Goal: Task Accomplishment & Management: Use online tool/utility

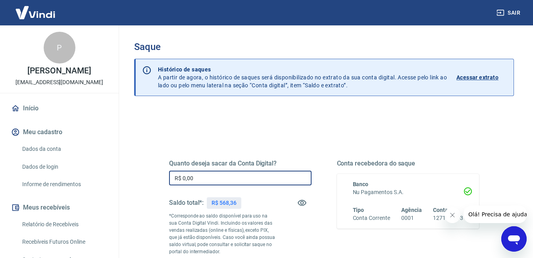
click at [211, 172] on input "R$ 0,00" at bounding box center [240, 178] width 143 height 15
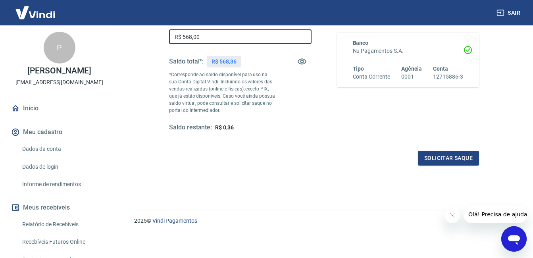
scroll to position [142, 0]
type input "R$ 568,00"
click at [433, 157] on button "Solicitar saque" at bounding box center [448, 157] width 61 height 15
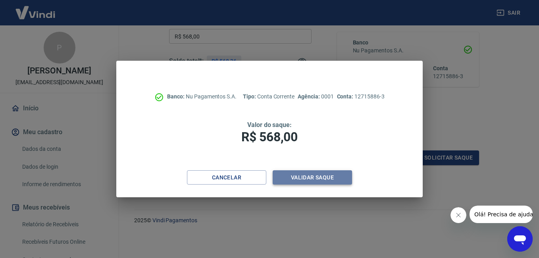
click at [318, 181] on button "Validar saque" at bounding box center [312, 177] width 79 height 15
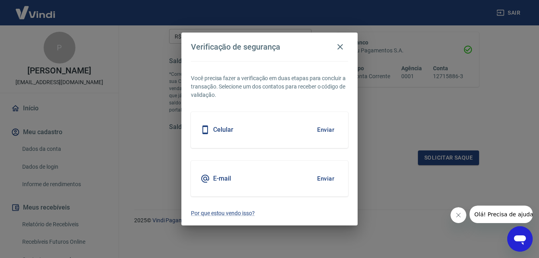
click at [281, 133] on div "Celular Enviar" at bounding box center [269, 130] width 157 height 36
click at [320, 130] on button "Enviar" at bounding box center [326, 129] width 26 height 17
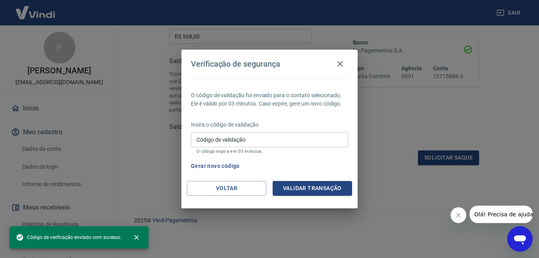
click at [277, 138] on input "Código de validação" at bounding box center [269, 139] width 157 height 15
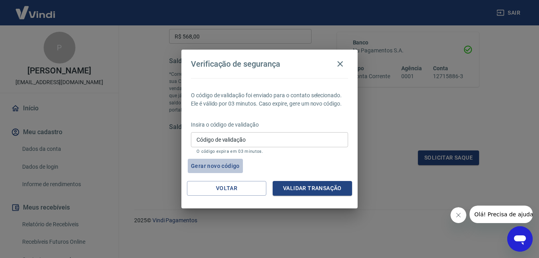
click at [219, 166] on button "Gerar novo código" at bounding box center [215, 166] width 55 height 15
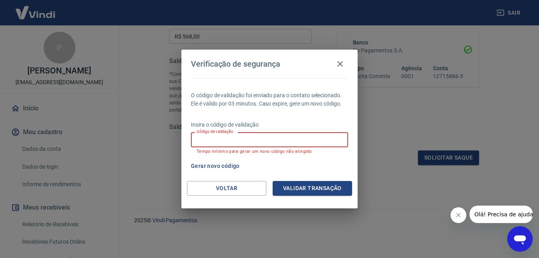
click at [241, 139] on input "Código de validação" at bounding box center [269, 139] width 157 height 15
type input "262936"
click at [292, 186] on button "Validar transação" at bounding box center [312, 188] width 79 height 15
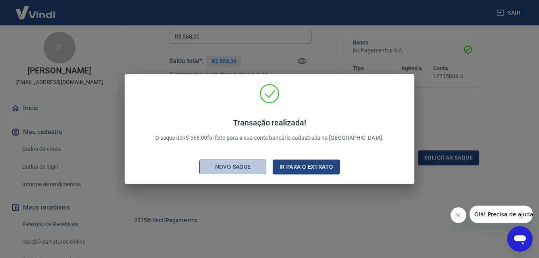
click at [220, 170] on div "Novo saque" at bounding box center [233, 167] width 55 height 10
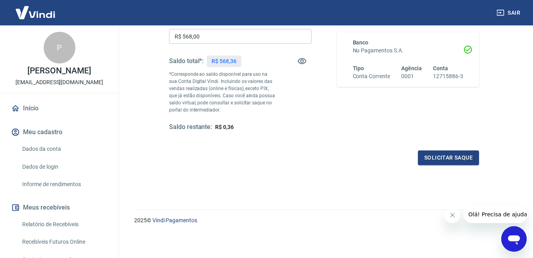
scroll to position [0, 0]
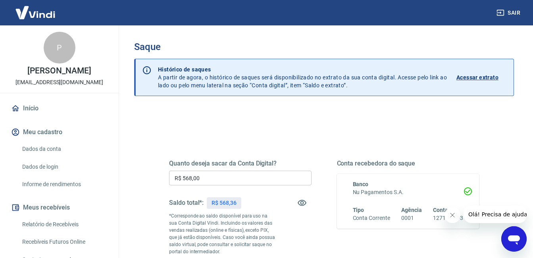
click at [36, 13] on img at bounding box center [36, 12] width 52 height 24
